Goal: Check status: Check status

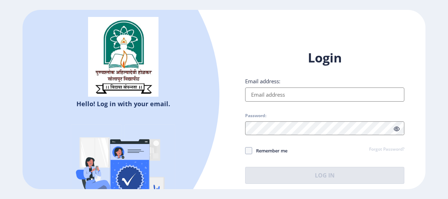
click at [252, 98] on input "Email address:" at bounding box center [324, 94] width 159 height 14
type input "[EMAIL_ADDRESS][DOMAIN_NAME]"
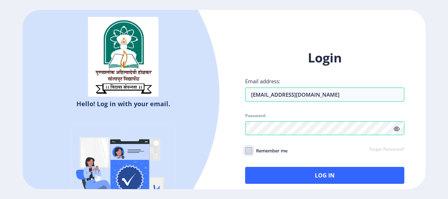
click at [245, 150] on input "Remember me" at bounding box center [245, 150] width 0 height 0
checkbox input "true"
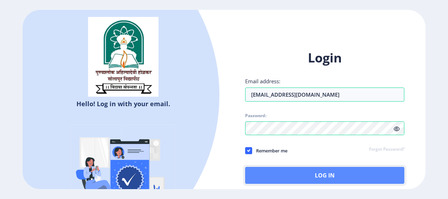
click at [255, 171] on button "Log In" at bounding box center [324, 175] width 159 height 17
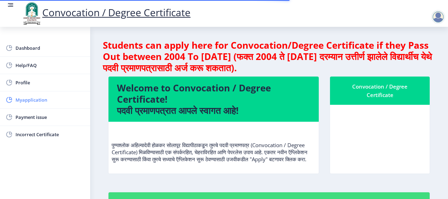
click at [58, 100] on span "Myapplication" at bounding box center [50, 99] width 69 height 8
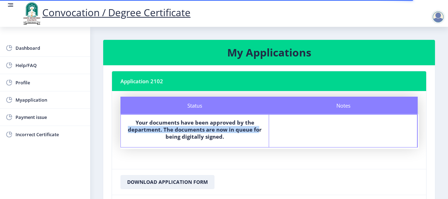
drag, startPoint x: 130, startPoint y: 130, endPoint x: 258, endPoint y: 128, distance: 128.2
click at [258, 128] on b "Your documents have been approved by the department. The documents are now in q…" at bounding box center [195, 129] width 134 height 21
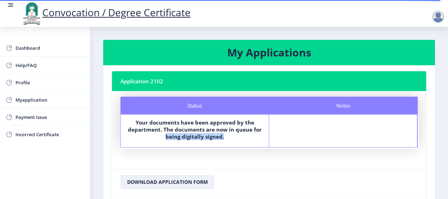
drag, startPoint x: 168, startPoint y: 137, endPoint x: 226, endPoint y: 137, distance: 58.1
click at [226, 137] on label "Your documents have been approved by the department. The documents are now in q…" at bounding box center [194, 129] width 135 height 21
click at [170, 157] on nb-card-body "Status Notes Status Your documents have been approved by the department. The do…" at bounding box center [269, 130] width 314 height 78
